Goal: Information Seeking & Learning: Check status

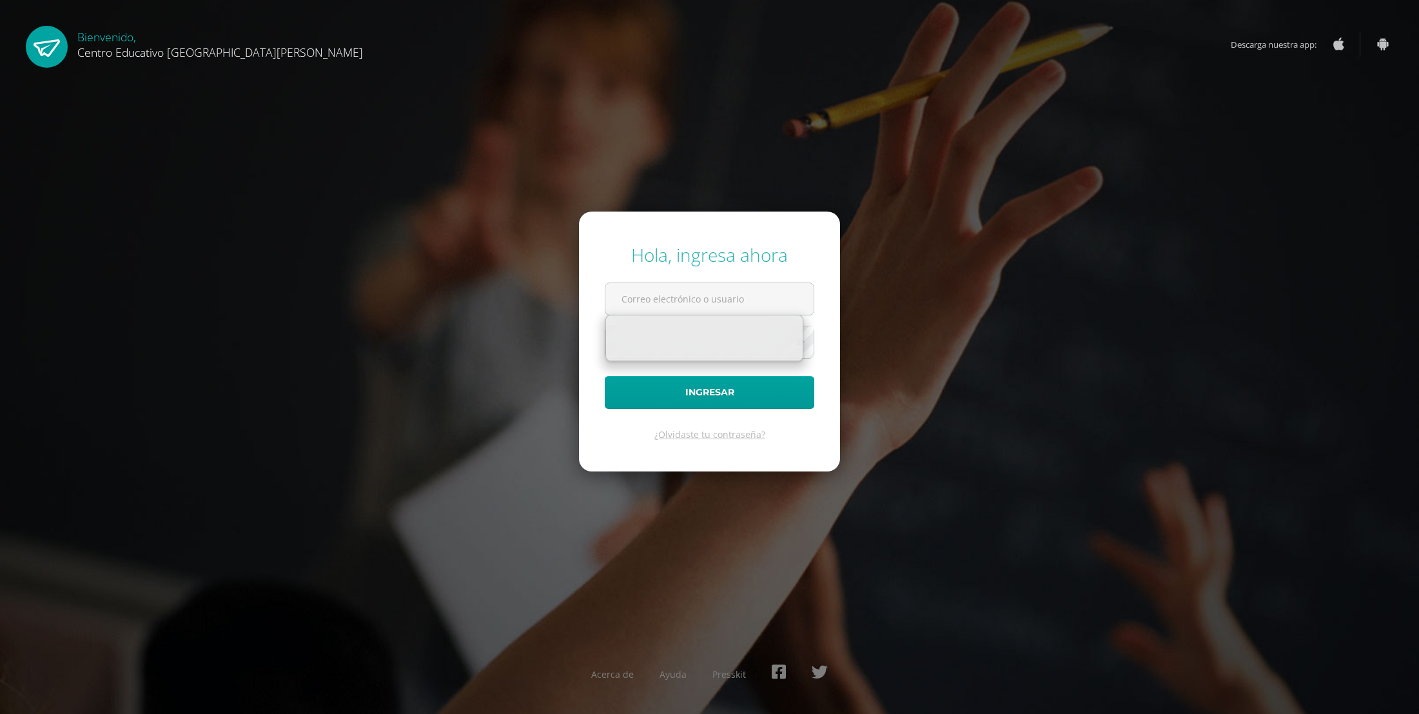
type input "paulina.ruiz@centroeducativoelvalle.edu.gt"
click at [997, 384] on div "Hola, ingresa ahora paulina.ruiz@centroeducativoelvalle.edu.gt Ingresar ¿Olvida…" at bounding box center [710, 356] width 832 height 249
click at [602, 393] on form "Hola, ingresa ahora paulina.ruiz@centroeducativoelvalle.edu.gt Ingresar ¿Olvida…" at bounding box center [709, 340] width 261 height 259
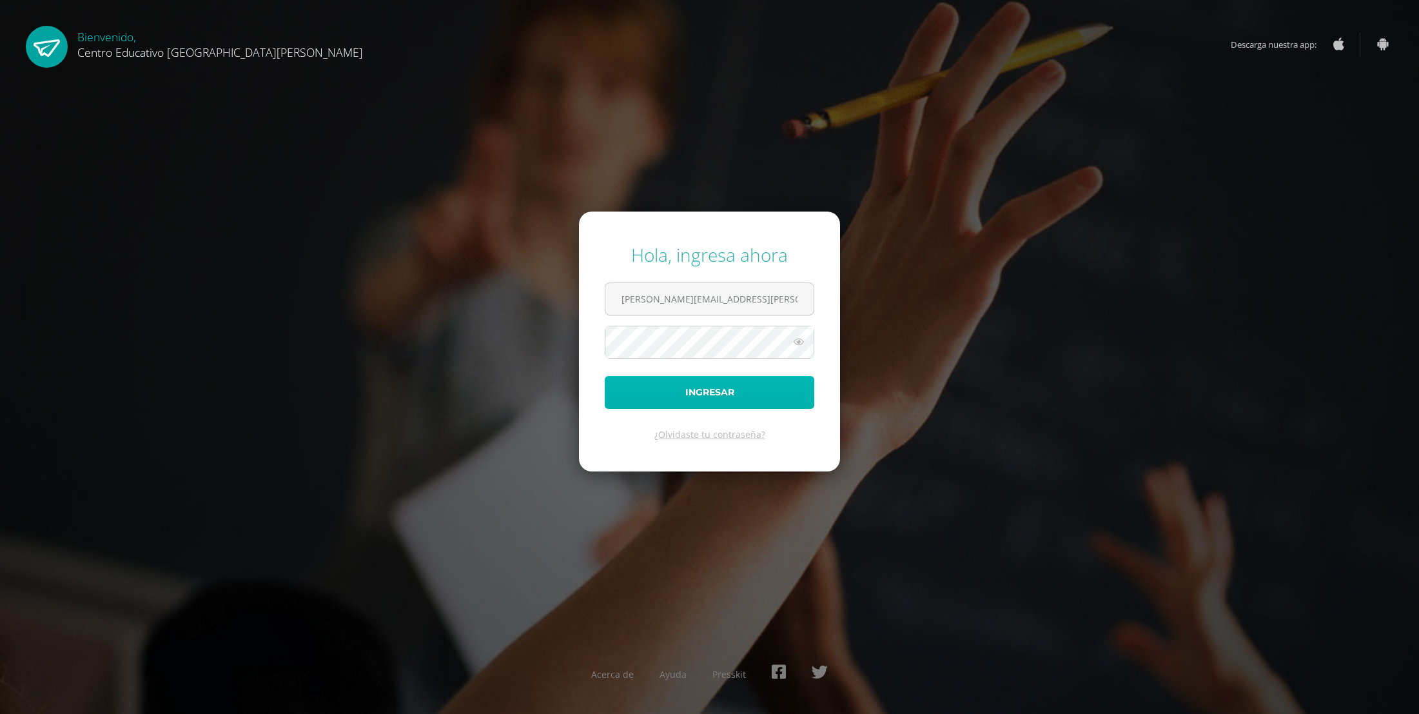
click at [638, 392] on button "Ingresar" at bounding box center [710, 392] width 210 height 33
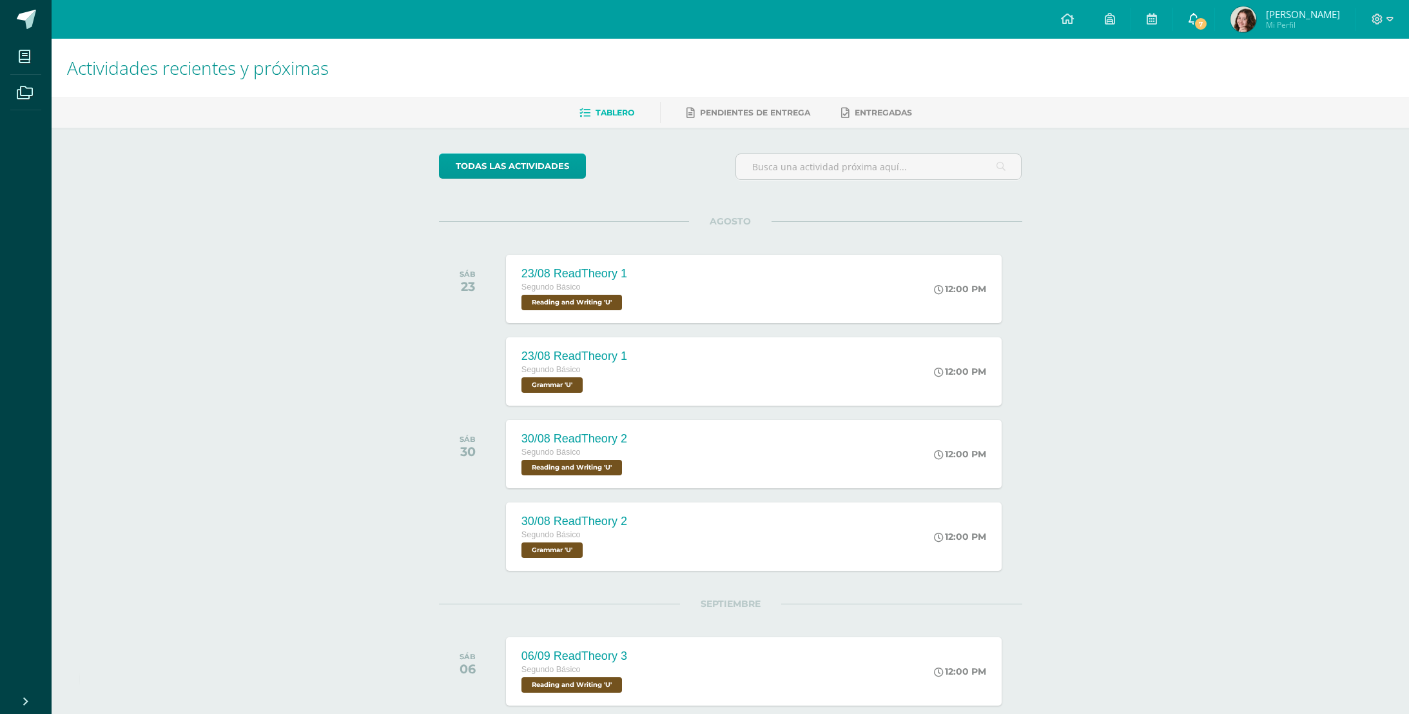
click at [1190, 27] on link "7" at bounding box center [1193, 19] width 41 height 39
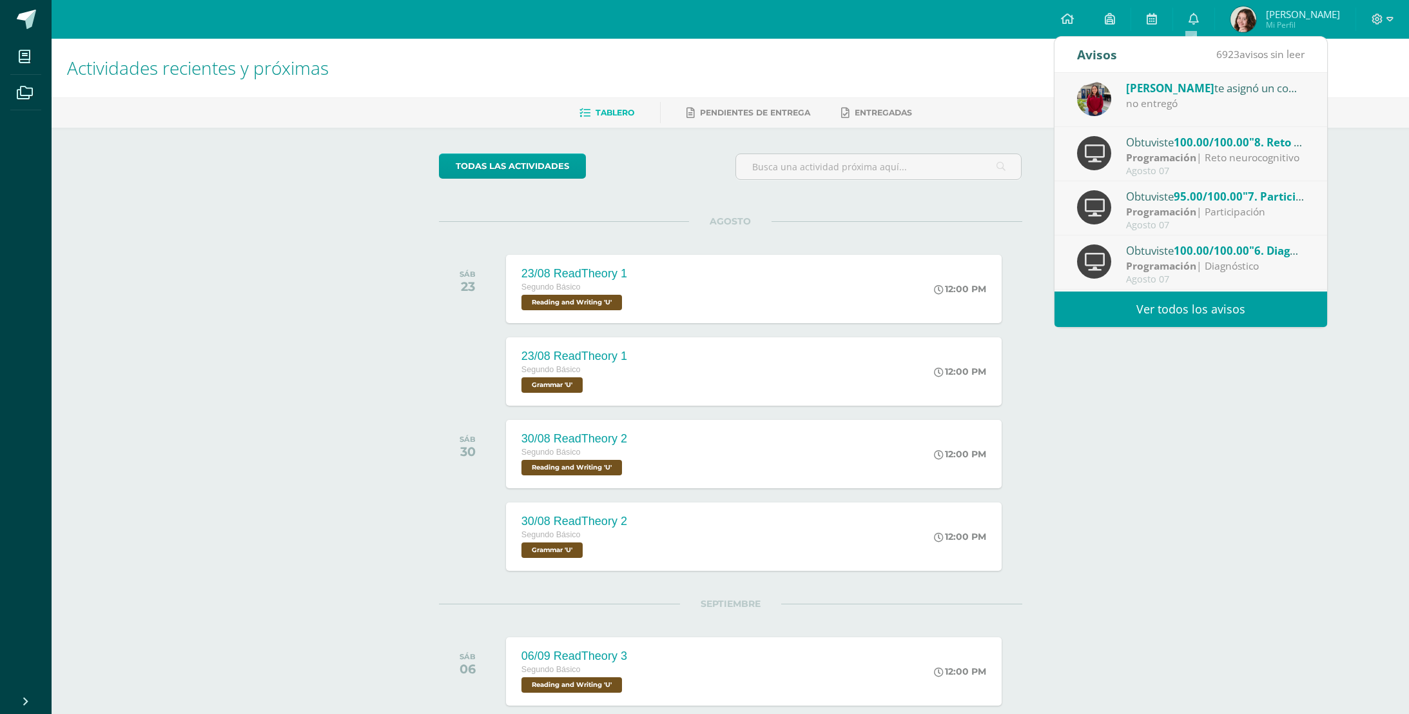
click at [1213, 110] on div "no entregó" at bounding box center [1215, 103] width 179 height 15
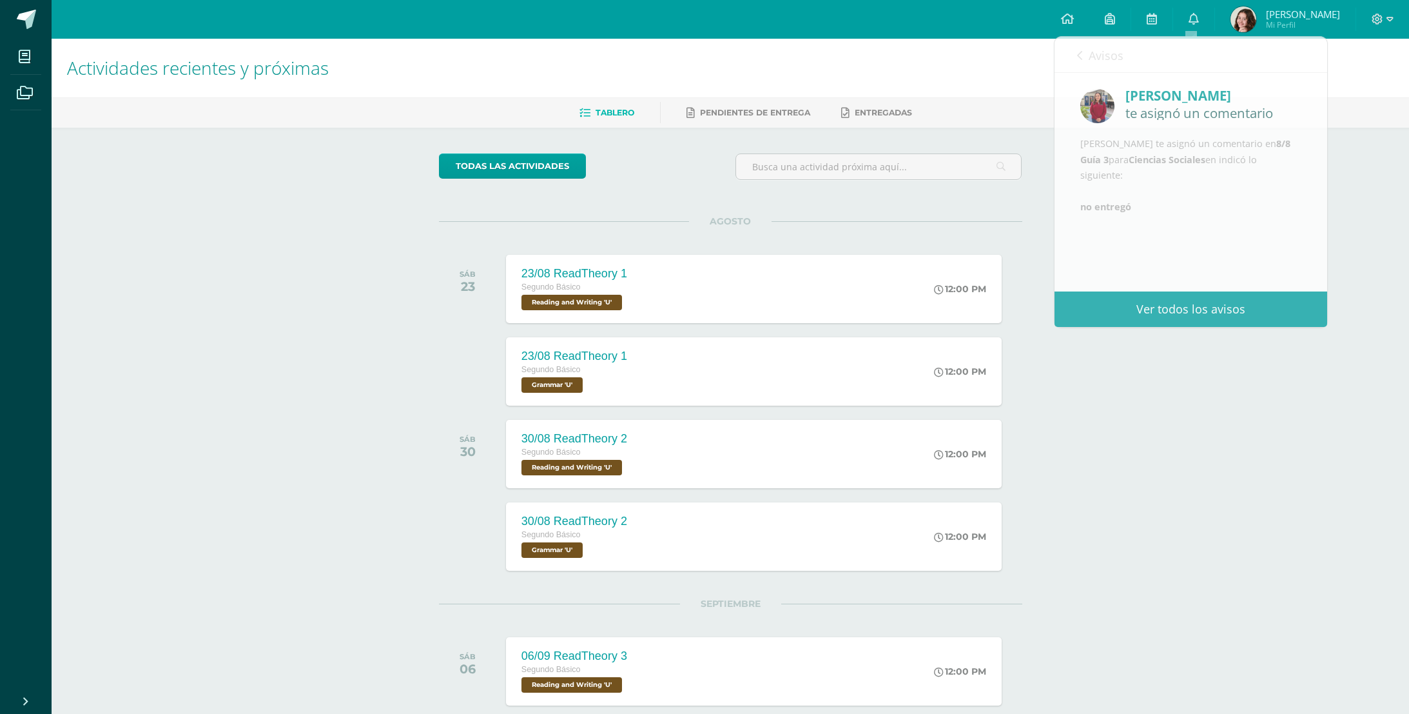
click at [1197, 407] on div "Actividades recientes y próximas Tablero Pendientes de entrega Entregadas todas…" at bounding box center [731, 454] width 1358 height 830
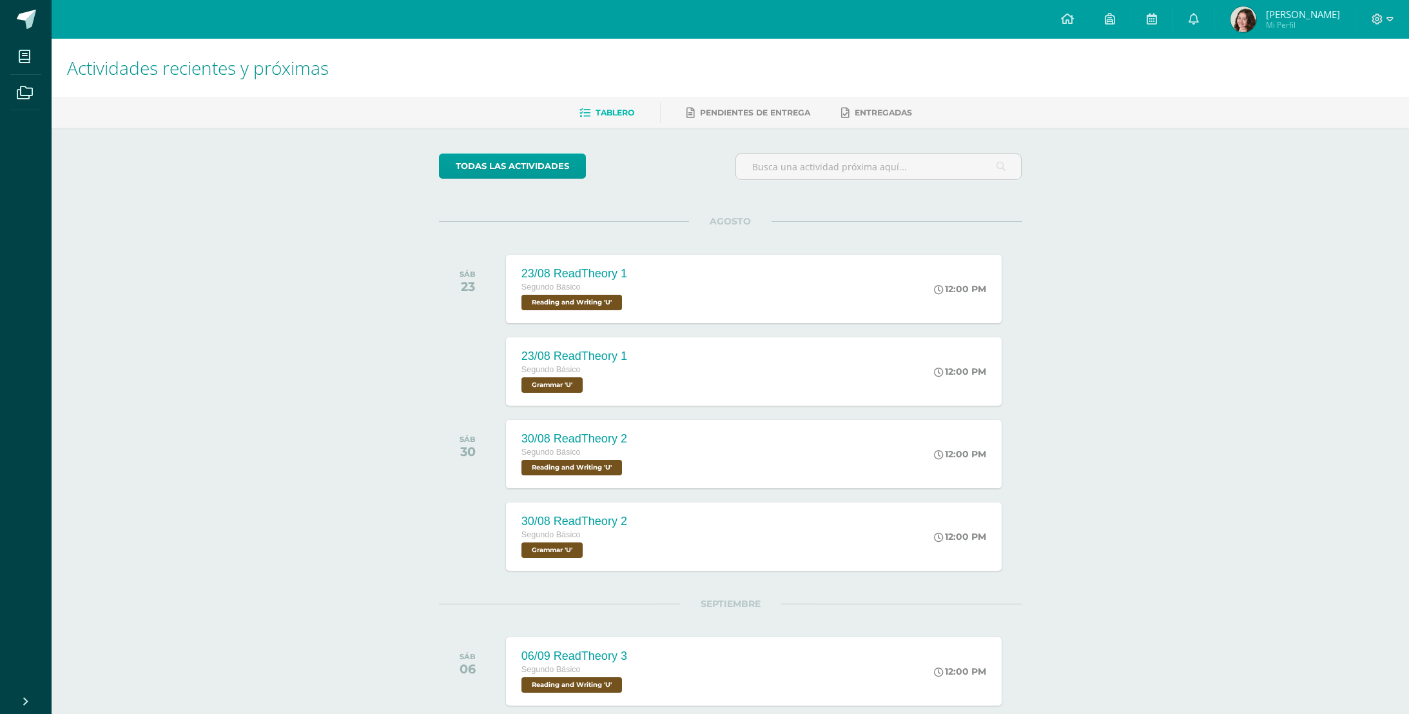
click at [1228, 13] on span "Paulina Alejandra Mi Perfil" at bounding box center [1285, 19] width 115 height 26
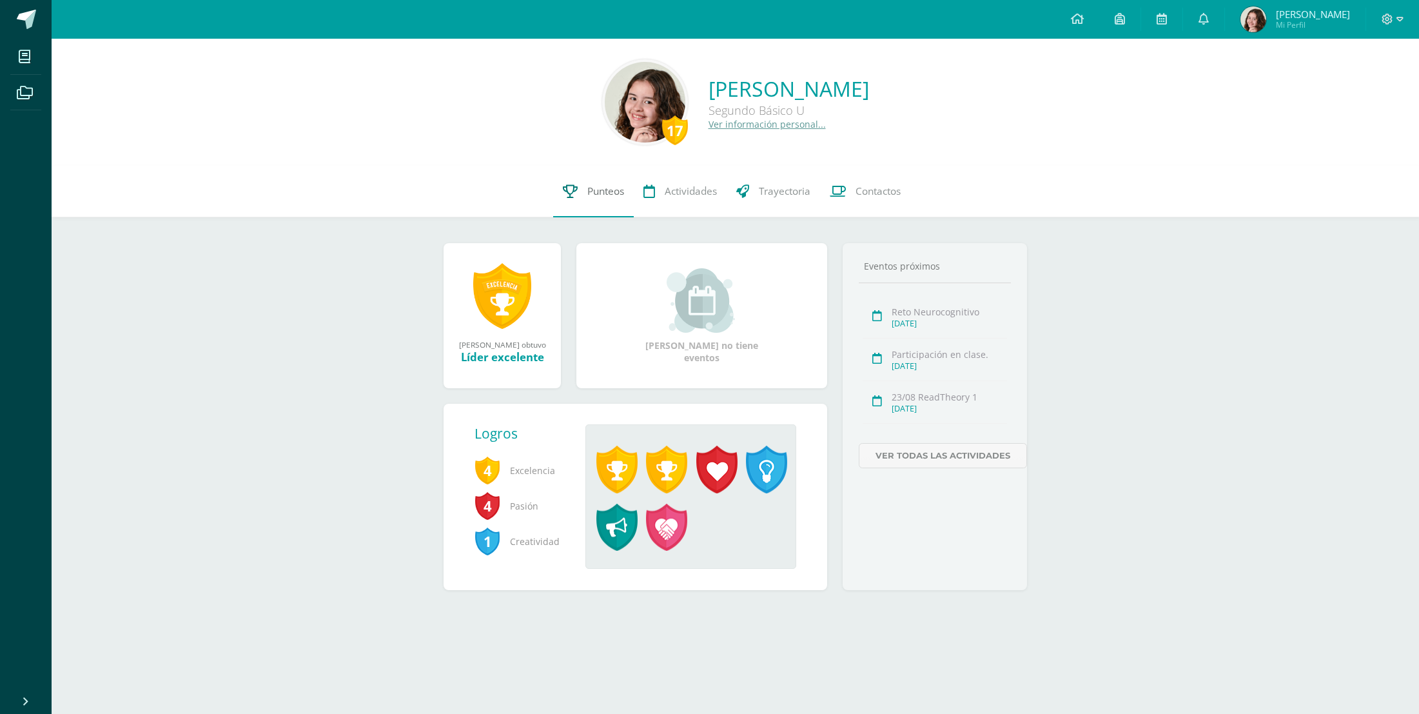
click at [605, 187] on span "Punteos" at bounding box center [605, 191] width 37 height 14
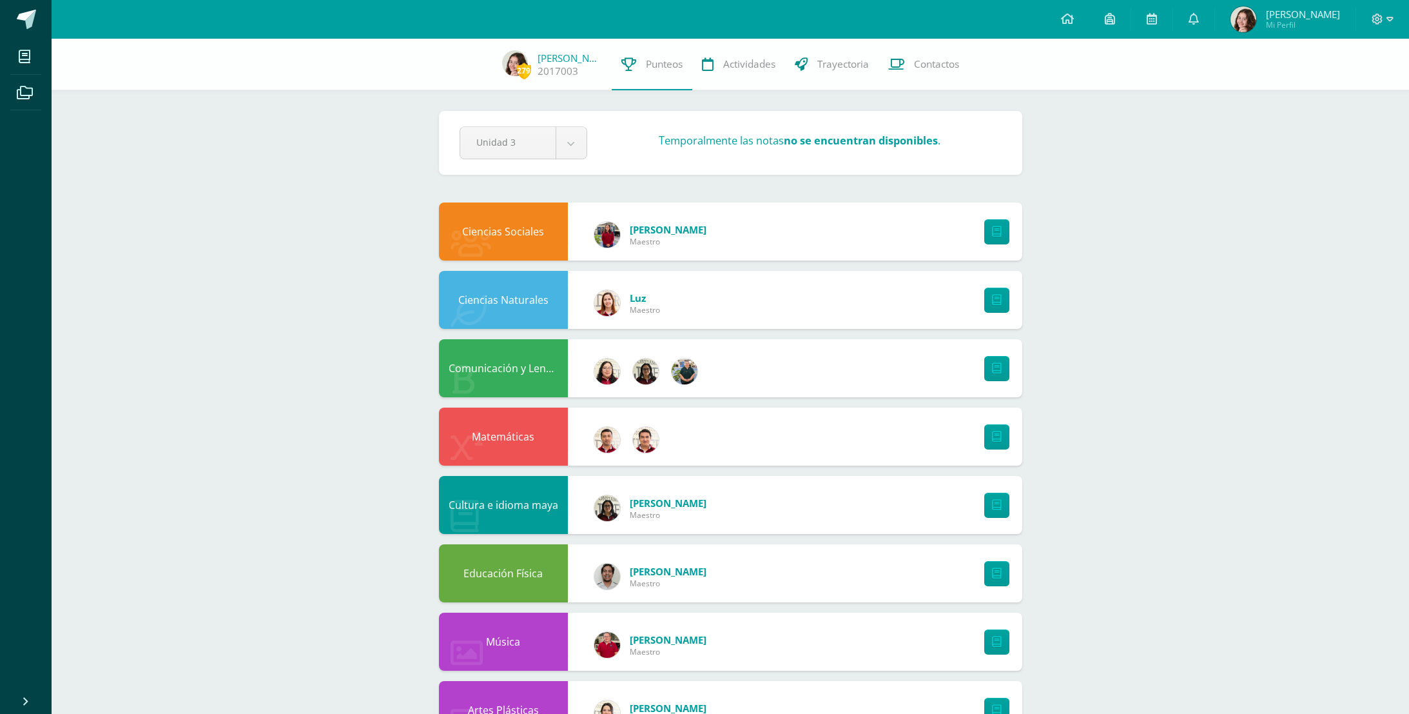
click at [546, 224] on div "Ciencias Sociales" at bounding box center [503, 231] width 129 height 58
click at [533, 235] on div "Ciencias Sociales" at bounding box center [503, 231] width 129 height 58
click at [687, 221] on div "Ligia Vega Maestro" at bounding box center [651, 235] width 138 height 58
click at [681, 248] on div "Ligia Vega Maestro" at bounding box center [651, 235] width 138 height 58
click at [760, 243] on div "Ciencias Sociales Ligia Vega Maestro" at bounding box center [730, 231] width 583 height 58
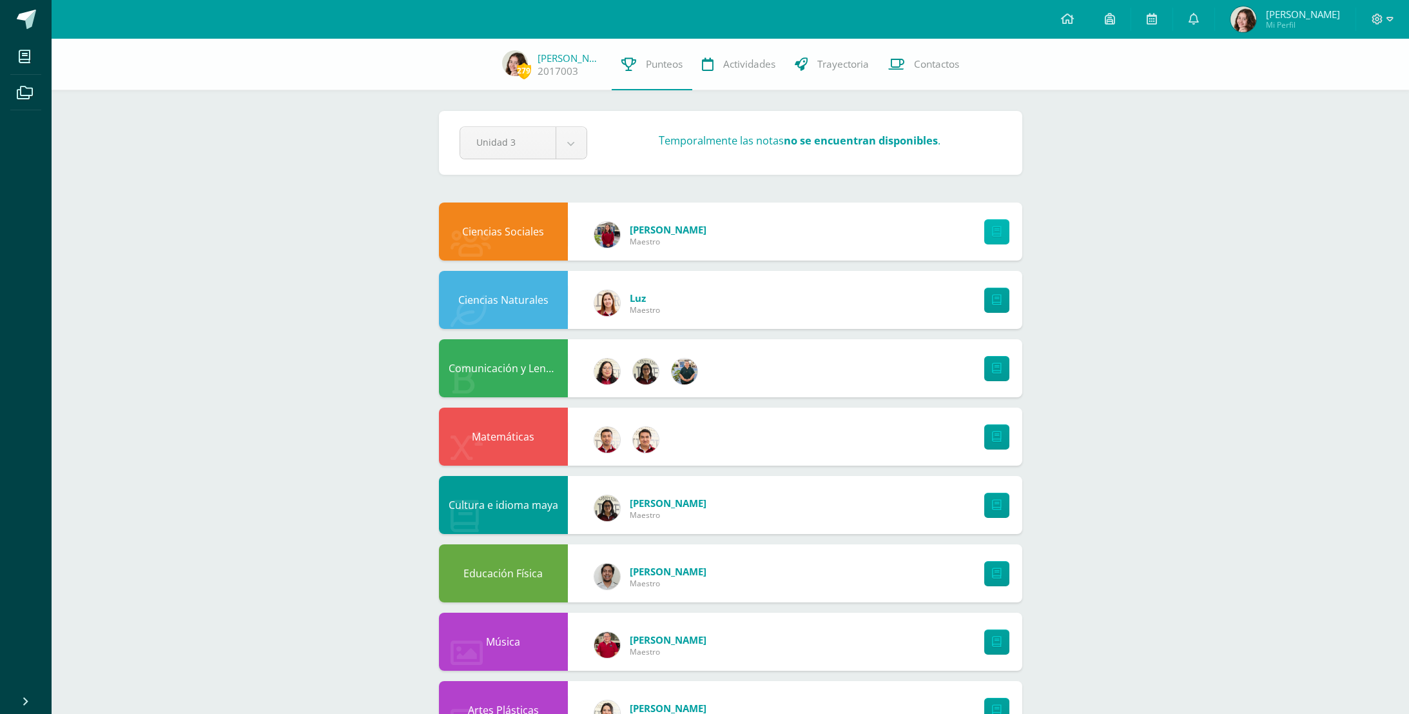
click at [1002, 230] on link at bounding box center [996, 231] width 25 height 25
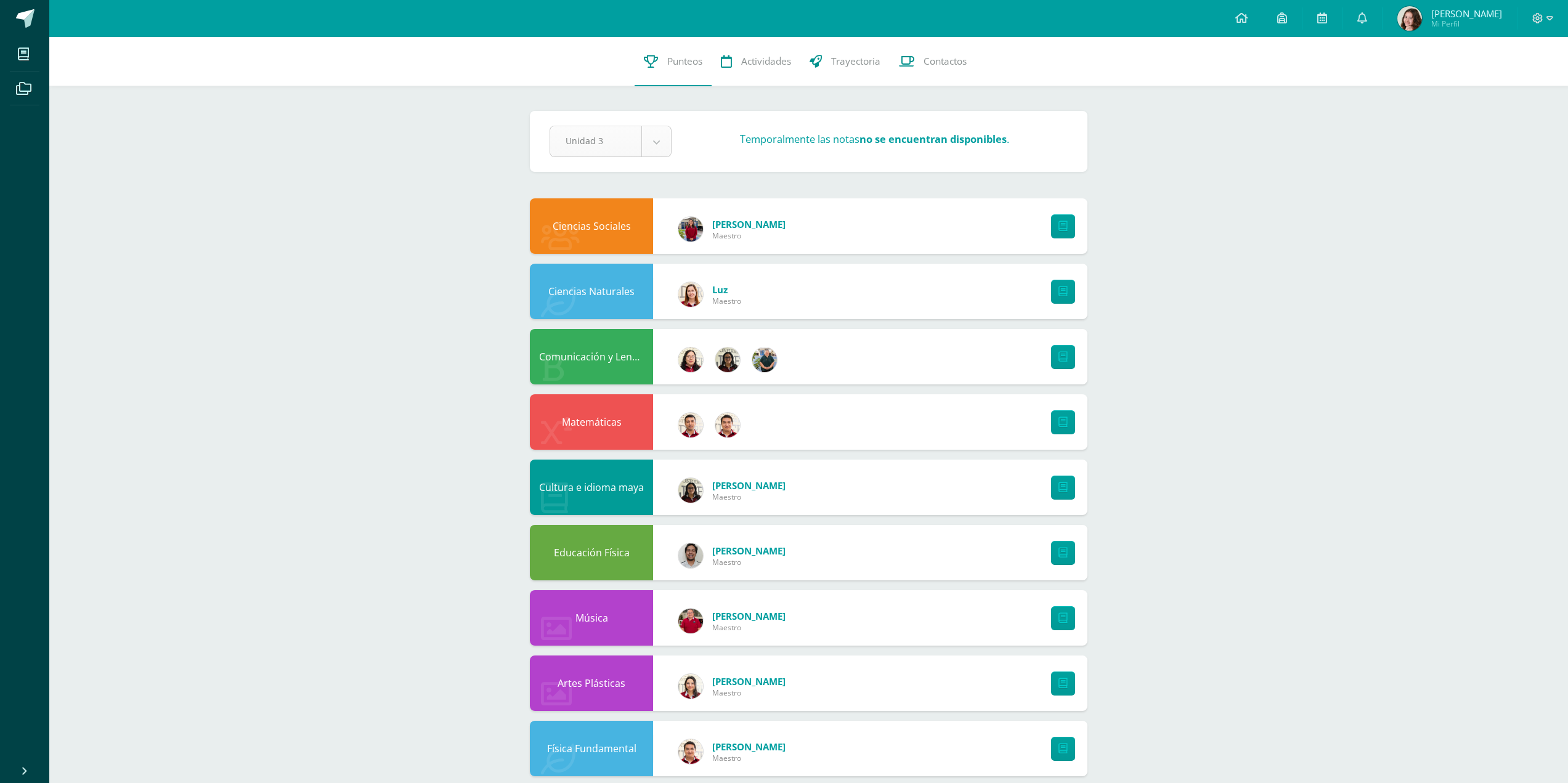
click at [650, 141] on body "Mis cursos Archivos Cerrar panel Artes Industriales Segundo Básico "U" Artes Pl…" at bounding box center [784, 629] width 1568 height 1259
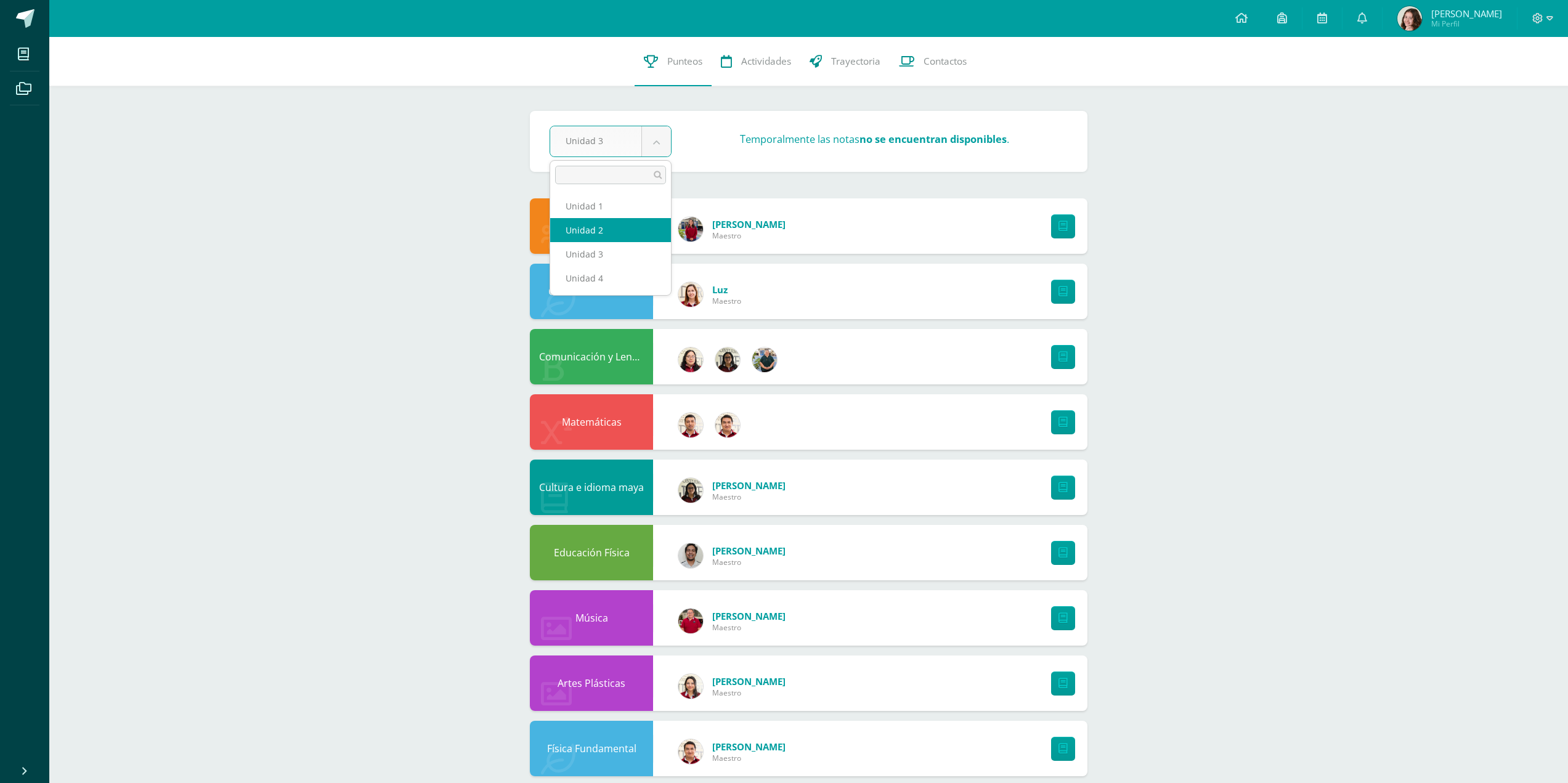
select select "Unidad 2"
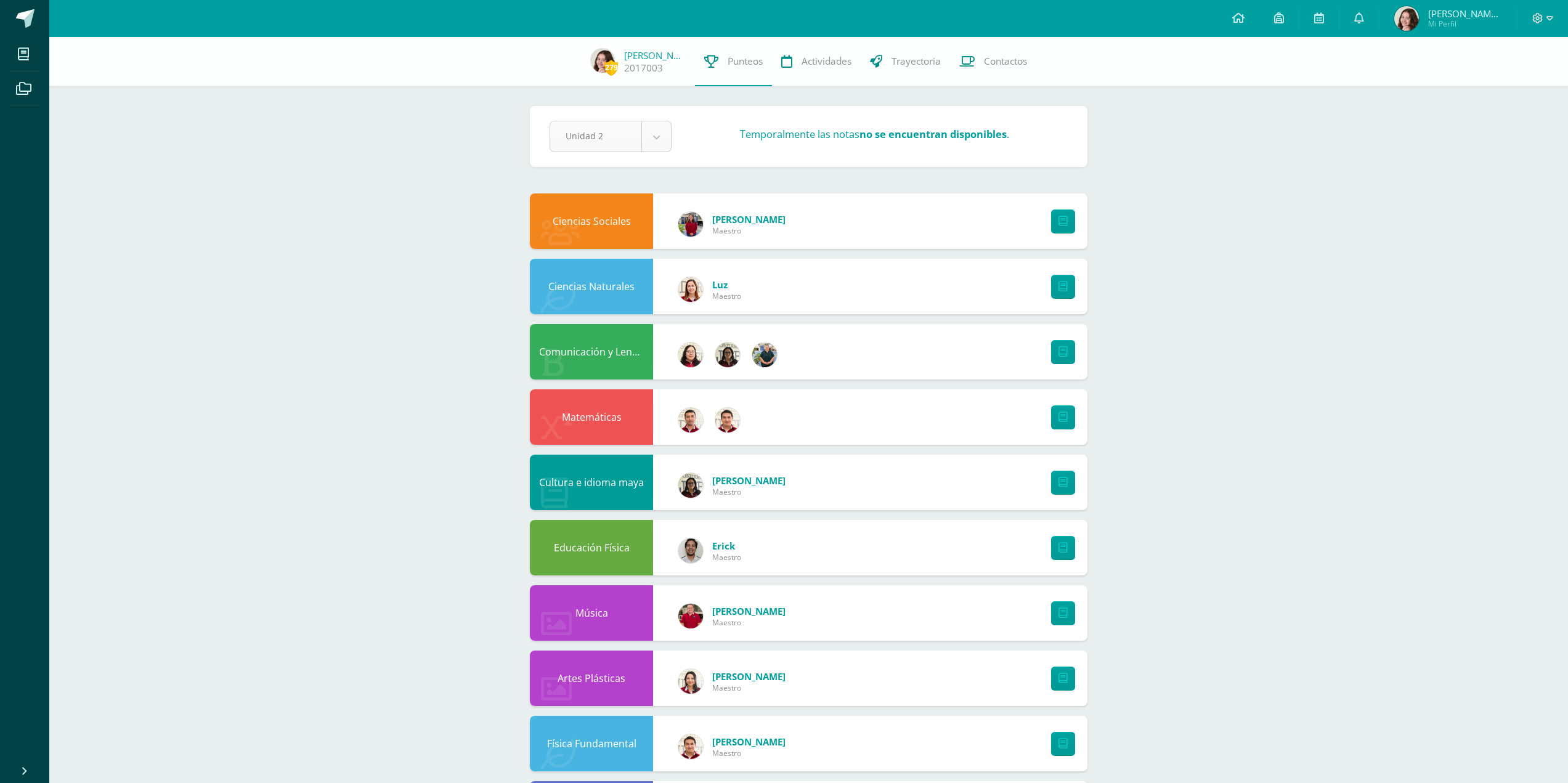
click at [661, 140] on body "Mis cursos Archivos Cerrar panel Artes Industriales Segundo Básico "U" Artes Pl…" at bounding box center [784, 626] width 1568 height 1253
select select "Unidad 3"
